Goal: Task Accomplishment & Management: Complete application form

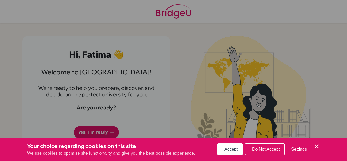
click at [235, 148] on span "I Accept" at bounding box center [230, 149] width 15 height 5
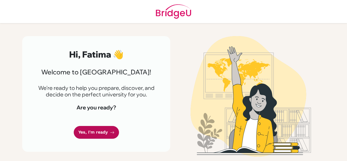
click at [100, 128] on link "Yes, I'm ready" at bounding box center [96, 132] width 45 height 13
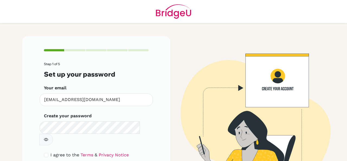
scroll to position [29, 0]
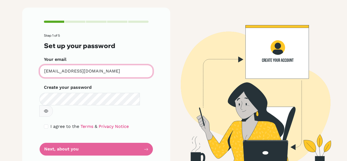
drag, startPoint x: 105, startPoint y: 71, endPoint x: 26, endPoint y: 69, distance: 78.5
click at [26, 69] on div "Step 1 of 5 Set up your password Your email [EMAIL_ADDRESS][DOMAIN_NAME] Invali…" at bounding box center [96, 88] width 148 height 161
type input "[EMAIL_ADDRESS][DOMAIN_NAME]"
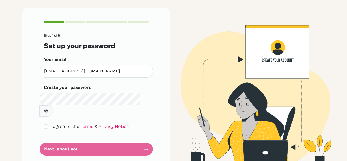
click at [122, 134] on form "Step 1 of 5 Set up your password Your email [EMAIL_ADDRESS][DOMAIN_NAME] Invali…" at bounding box center [96, 95] width 105 height 122
click at [110, 138] on form "Step 1 of 5 Set up your password Your email [EMAIL_ADDRESS][DOMAIN_NAME] Invali…" at bounding box center [96, 95] width 105 height 122
click at [44, 124] on input "checkbox" at bounding box center [46, 126] width 4 height 4
checkbox input "true"
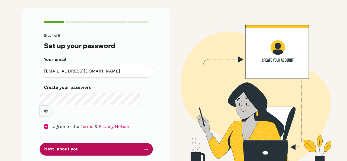
click at [52, 143] on button "Next, about you" at bounding box center [96, 149] width 113 height 13
